Goal: Information Seeking & Learning: Check status

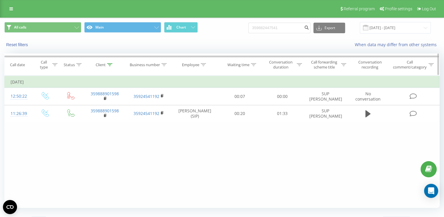
click at [110, 64] on icon at bounding box center [109, 64] width 5 height 3
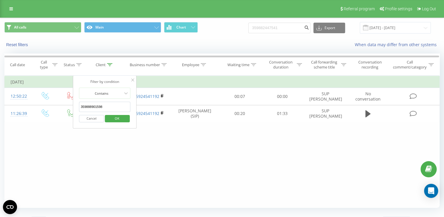
drag, startPoint x: 112, startPoint y: 108, endPoint x: 73, endPoint y: 107, distance: 39.1
click at [73, 107] on div "Filter by condition Contains 359888901598 Cancel OK" at bounding box center [105, 101] width 64 height 53
click at [120, 116] on span "OK" at bounding box center [117, 118] width 16 height 9
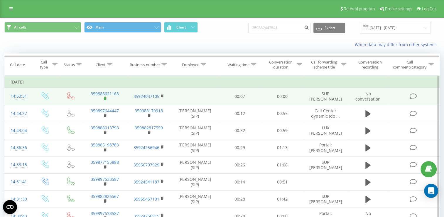
click at [105, 100] on rect at bounding box center [105, 98] width 2 height 3
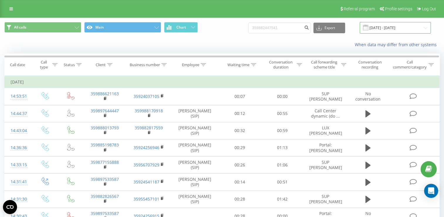
click at [423, 28] on input "[DATE] - [DATE]" at bounding box center [395, 27] width 71 height 11
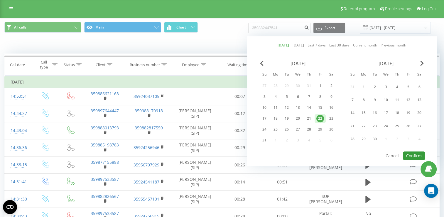
click at [414, 152] on button "Confirm" at bounding box center [414, 155] width 22 height 9
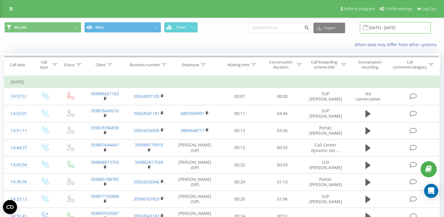
click at [426, 29] on input "[DATE] - [DATE]" at bounding box center [395, 27] width 71 height 11
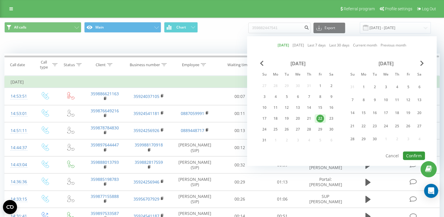
click at [416, 154] on button "Confirm" at bounding box center [414, 155] width 22 height 9
click at [0, 0] on div at bounding box center [0, 0] width 0 height 0
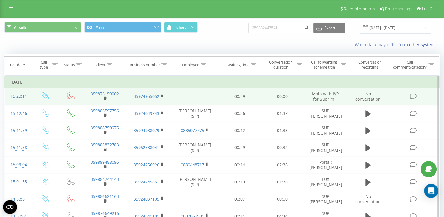
click at [332, 97] on span "Main with IVR for Suprim..." at bounding box center [325, 96] width 27 height 11
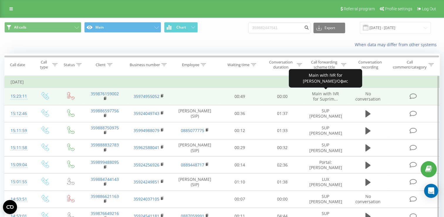
click at [332, 97] on span "Main with IVR for Suprim..." at bounding box center [325, 96] width 27 height 11
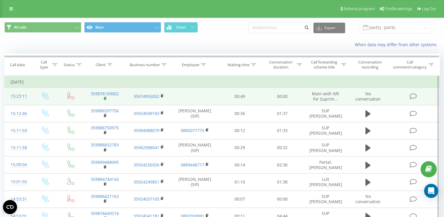
click at [105, 98] on rect at bounding box center [105, 98] width 2 height 3
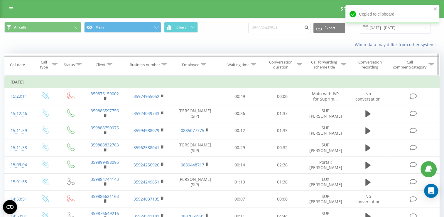
click at [109, 64] on icon at bounding box center [109, 64] width 5 height 3
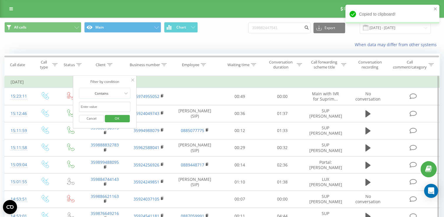
paste input "359876159002"
type input "359876159002"
click at [117, 118] on span "OK" at bounding box center [117, 118] width 16 height 9
